Goal: Task Accomplishment & Management: Use online tool/utility

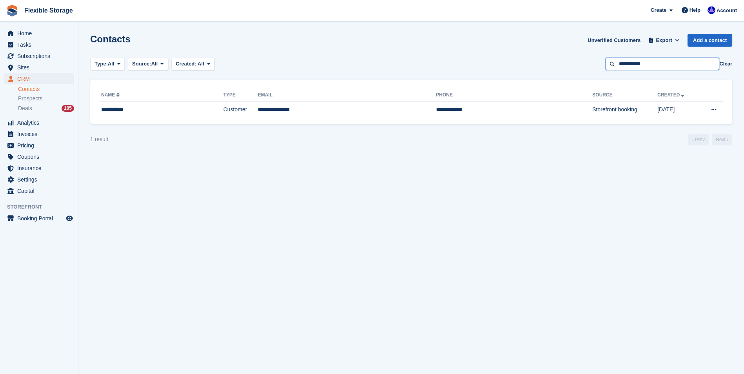
drag, startPoint x: 653, startPoint y: 67, endPoint x: 582, endPoint y: 71, distance: 71.1
click at [582, 71] on section "Contacts Unverified Customers Export Export Contacts Export a CSV of all Contac…" at bounding box center [411, 187] width 666 height 374
click at [187, 60] on div "Created: All" at bounding box center [190, 64] width 29 height 8
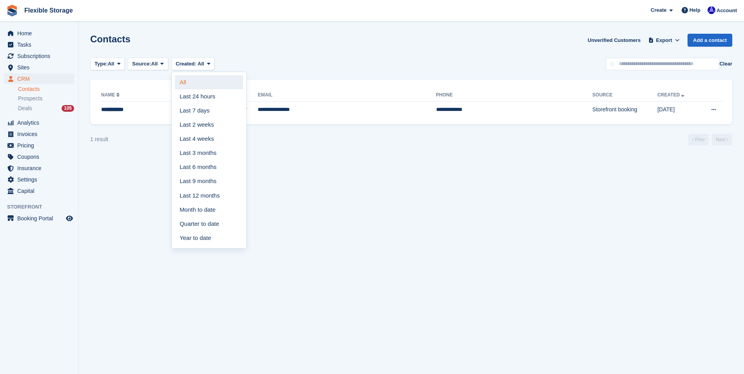
click at [180, 81] on link "All" at bounding box center [209, 82] width 68 height 14
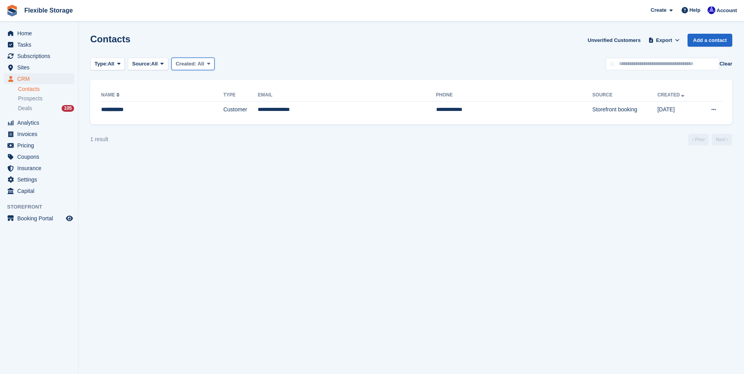
click at [193, 62] on span "Created:" at bounding box center [186, 64] width 21 height 6
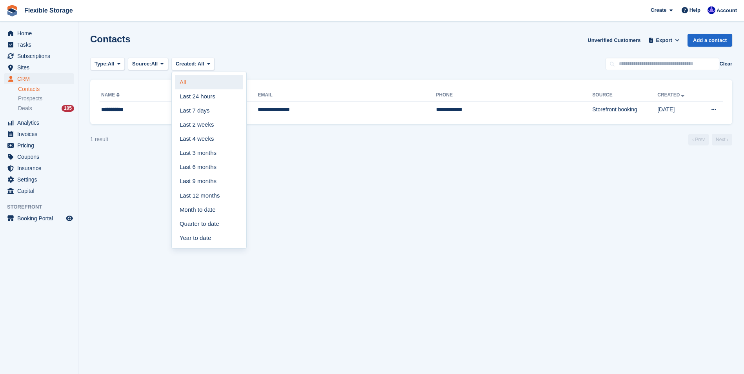
click at [184, 80] on link "All" at bounding box center [209, 82] width 68 height 14
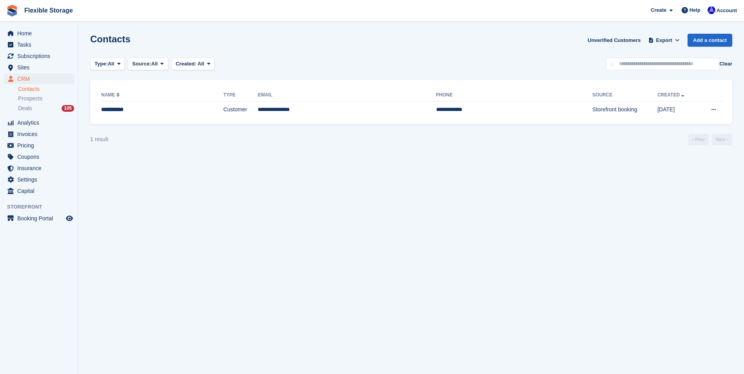
click at [278, 204] on section "Contacts Unverified Customers Export Export Contacts Export a CSV of all Contac…" at bounding box center [411, 187] width 666 height 374
click at [26, 80] on span "CRM" at bounding box center [40, 78] width 47 height 11
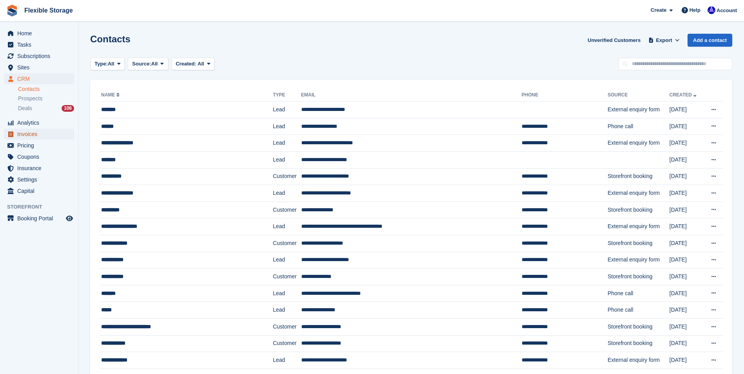
click at [18, 134] on span "Invoices" at bounding box center [40, 134] width 47 height 11
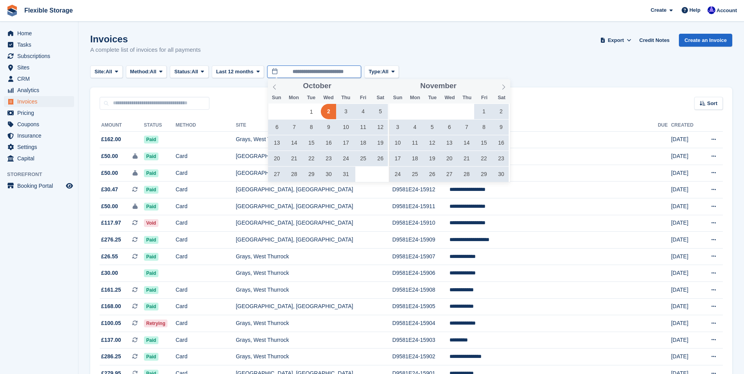
click at [302, 71] on input "**********" at bounding box center [314, 72] width 94 height 13
click at [502, 86] on icon at bounding box center [503, 86] width 5 height 5
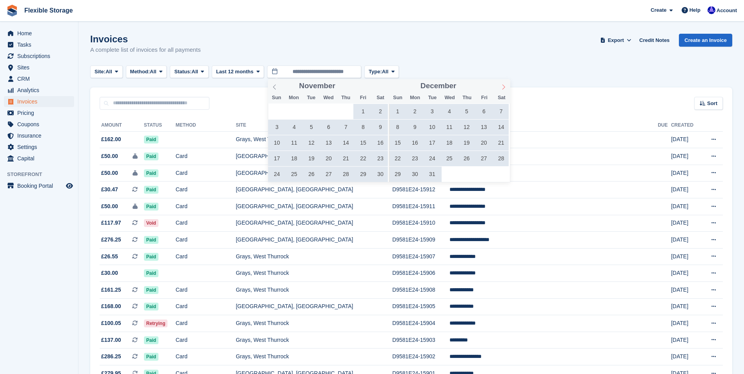
click at [502, 86] on icon at bounding box center [503, 86] width 5 height 5
type input "****"
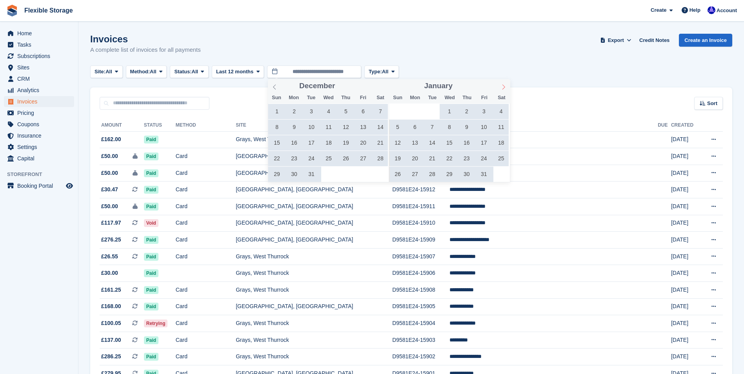
click at [502, 86] on icon at bounding box center [503, 86] width 5 height 5
type input "****"
click at [502, 86] on icon at bounding box center [503, 86] width 5 height 5
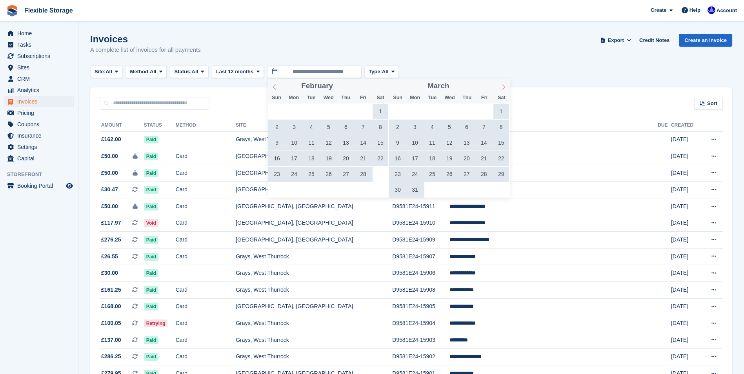
click at [502, 86] on icon at bounding box center [503, 86] width 5 height 5
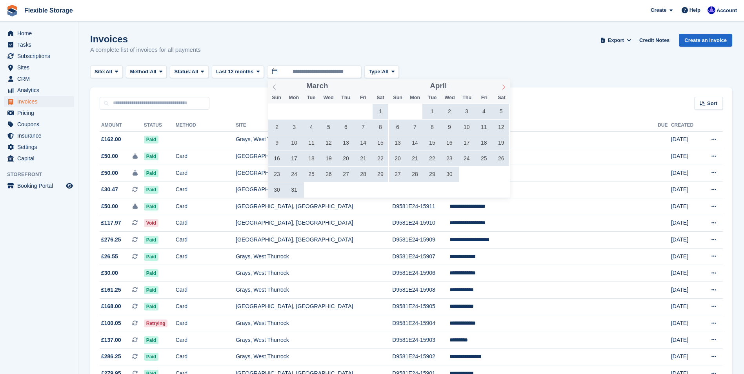
click at [502, 86] on icon at bounding box center [503, 86] width 5 height 5
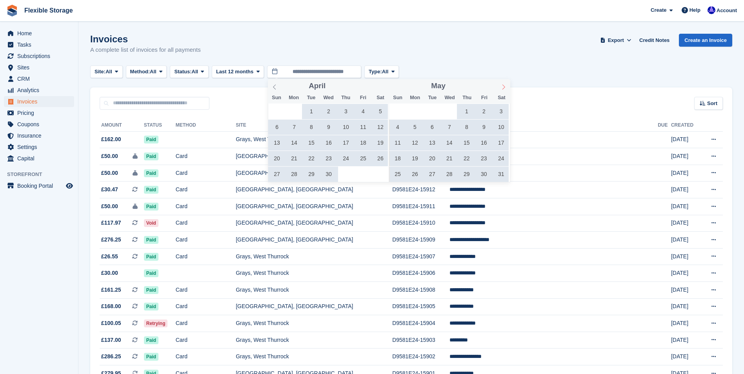
click at [502, 86] on icon at bounding box center [503, 86] width 5 height 5
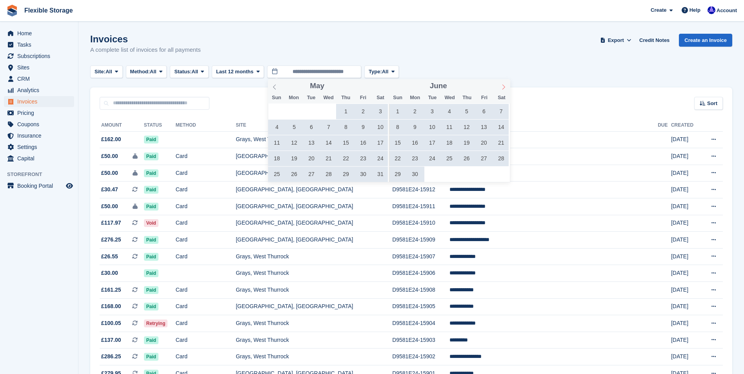
click at [502, 86] on icon at bounding box center [503, 86] width 5 height 5
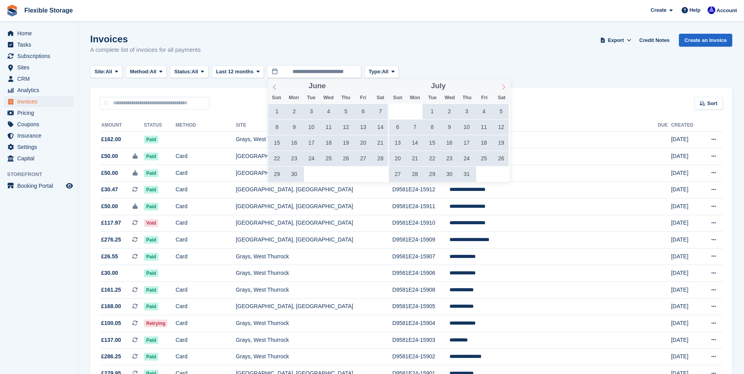
click at [502, 86] on icon at bounding box center [503, 86] width 5 height 5
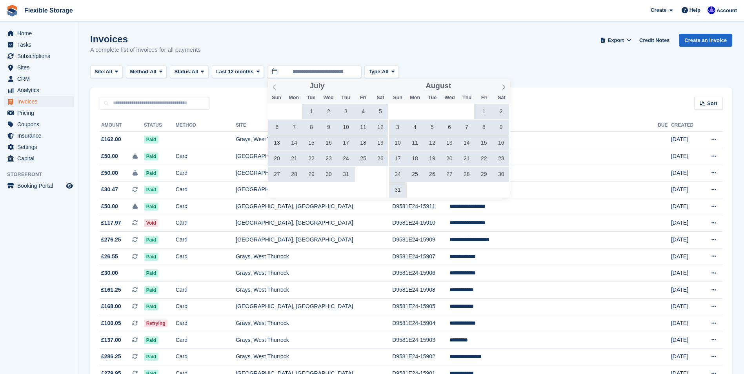
click at [487, 110] on span "1" at bounding box center [483, 111] width 15 height 15
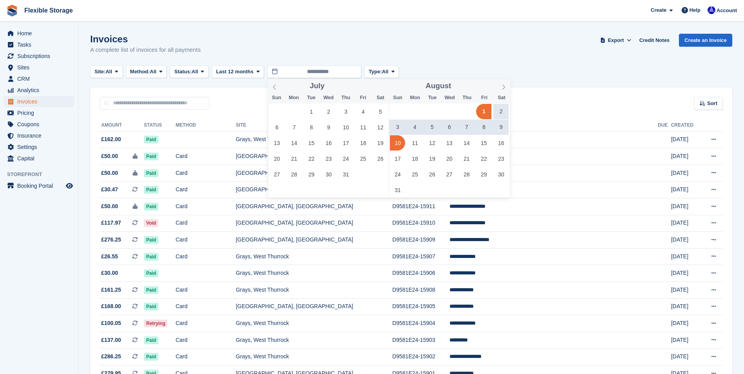
click at [401, 140] on span "10" at bounding box center [397, 142] width 15 height 15
type input "**********"
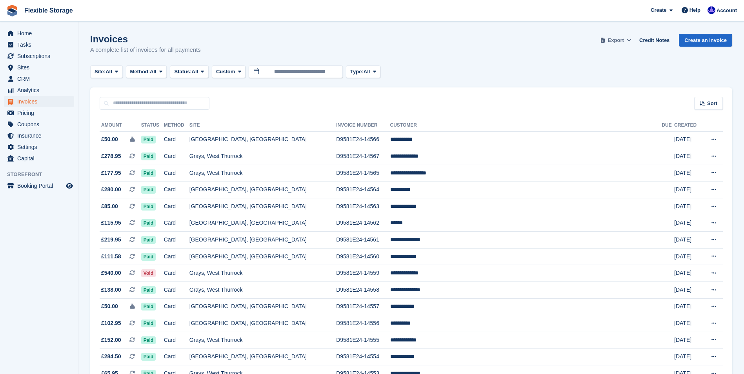
click at [623, 38] on span "Export" at bounding box center [616, 40] width 16 height 8
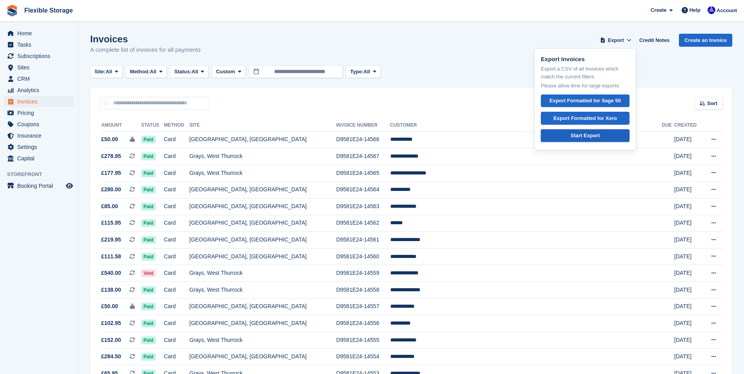
click at [594, 132] on div "Start Export" at bounding box center [585, 136] width 29 height 8
click at [433, 39] on div "Invoices A complete list of invoices for all payments Export Export Invoices Ex…" at bounding box center [411, 49] width 642 height 30
